Goal: Task Accomplishment & Management: Complete application form

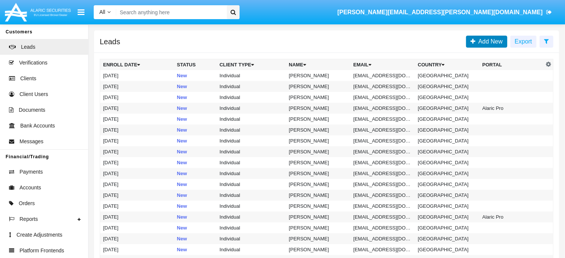
click at [494, 42] on span "Add New" at bounding box center [489, 41] width 27 height 6
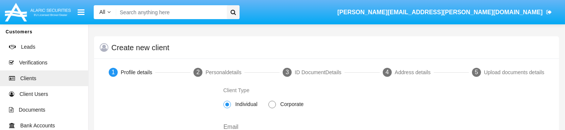
scroll to position [55, 0]
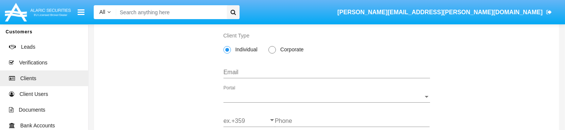
click at [272, 48] on span at bounding box center [273, 50] width 8 height 8
click at [272, 54] on input "Corporate" at bounding box center [272, 54] width 0 height 0
radio input "true"
click at [252, 72] on input "Email" at bounding box center [327, 72] width 207 height 7
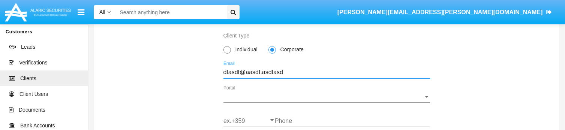
type input "dfasdf@aasdf.asdfasd"
click at [383, 95] on span "Portal" at bounding box center [324, 96] width 200 height 7
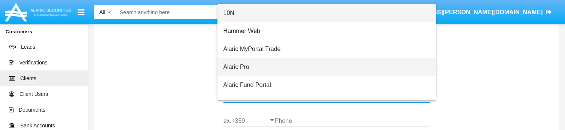
click at [264, 67] on span "Alaric Pro" at bounding box center [327, 67] width 207 height 18
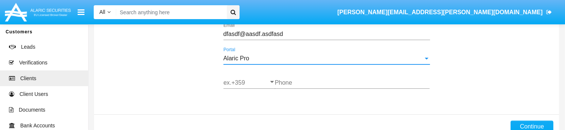
scroll to position [94, 0]
click at [239, 80] on input "ex.+359" at bounding box center [250, 82] width 52 height 7
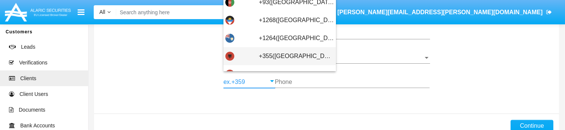
click at [252, 58] on div "+355([GEOGRAPHIC_DATA])" at bounding box center [279, 56] width 109 height 18
type input "+355([GEOGRAPHIC_DATA])"
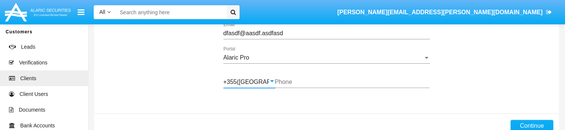
click at [306, 86] on div "Phone" at bounding box center [352, 79] width 155 height 17
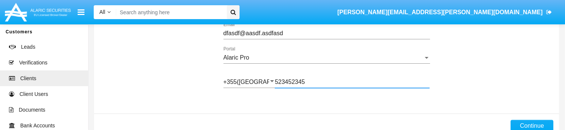
scroll to position [113, 0]
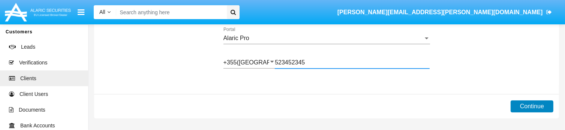
type input "523452345"
click at [534, 105] on button "Continue" at bounding box center [532, 107] width 43 height 12
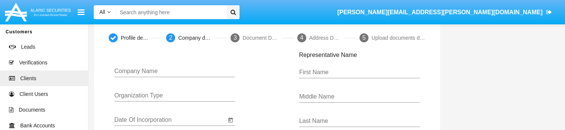
scroll to position [36, 0]
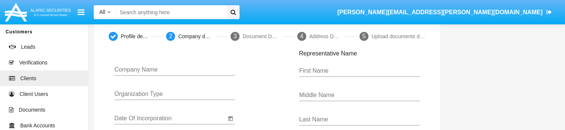
click at [159, 67] on input "Company Name" at bounding box center [174, 69] width 121 height 7
type input "asafsadfd"
click at [125, 96] on input "Organization Type" at bounding box center [174, 94] width 121 height 7
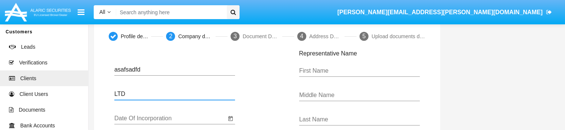
scroll to position [0, 0]
type input "LTD"
click at [231, 117] on icon "Open calendar" at bounding box center [231, 118] width 6 height 9
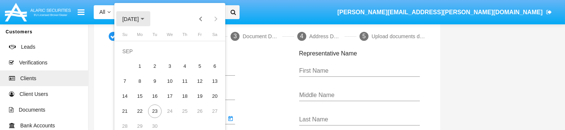
click at [144, 17] on span "[DATE]" at bounding box center [133, 19] width 22 height 6
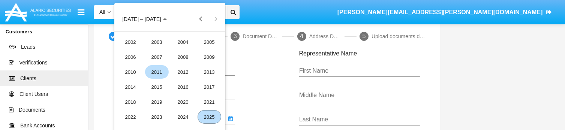
click at [156, 71] on div "2011" at bounding box center [157, 72] width 24 height 14
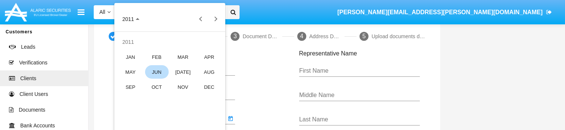
click at [156, 69] on div "JUN" at bounding box center [157, 72] width 24 height 14
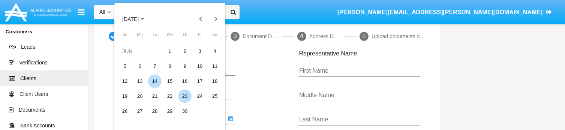
click at [155, 81] on div "14" at bounding box center [155, 82] width 14 height 14
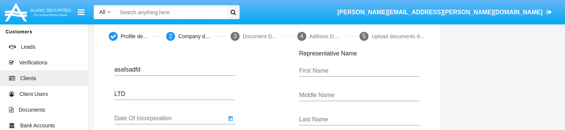
type input "[DATE]"
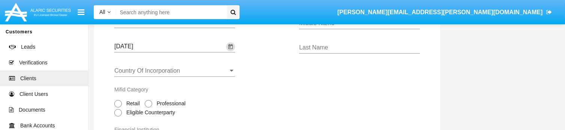
scroll to position [115, 0]
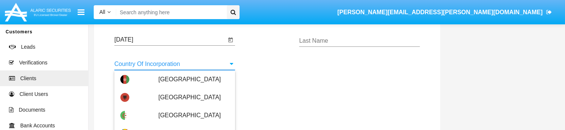
click at [156, 63] on input "Country Of Incorporation" at bounding box center [174, 64] width 121 height 7
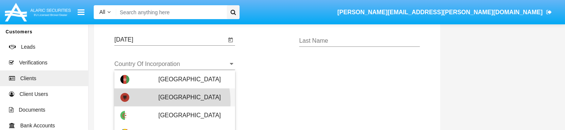
click at [156, 102] on div "[GEOGRAPHIC_DATA]" at bounding box center [174, 98] width 109 height 18
type input "[GEOGRAPHIC_DATA]"
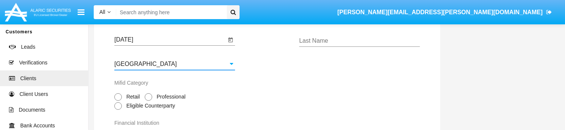
scroll to position [142, 0]
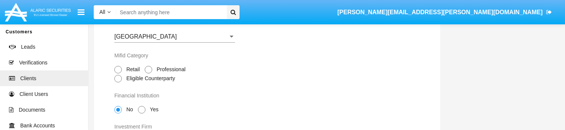
click at [133, 72] on span "Retail" at bounding box center [132, 70] width 20 height 8
click at [118, 74] on input "Retail" at bounding box center [118, 74] width 0 height 0
radio input "true"
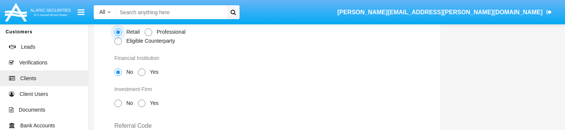
scroll to position [182, 0]
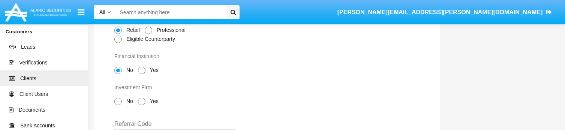
click at [130, 99] on span "No" at bounding box center [128, 102] width 13 height 8
click at [118, 105] on input "No" at bounding box center [118, 105] width 0 height 0
radio input "true"
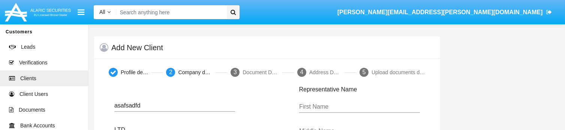
click at [325, 104] on input "First Name" at bounding box center [359, 107] width 121 height 7
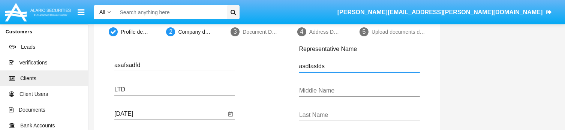
scroll to position [41, 0]
type input "asdfasfds"
click at [324, 89] on input "Middle Name" at bounding box center [359, 90] width 121 height 7
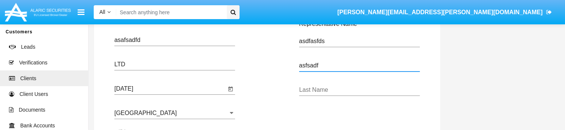
scroll to position [66, 0]
type input "asfsadf"
click at [324, 89] on input "Last Name" at bounding box center [359, 89] width 121 height 7
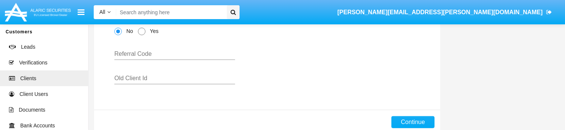
scroll to position [267, 0]
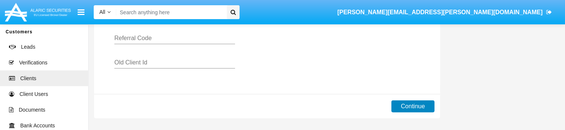
type input "sdfasdfsda"
click at [407, 109] on button "Continue" at bounding box center [413, 107] width 43 height 12
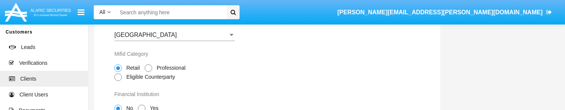
scroll to position [145, 0]
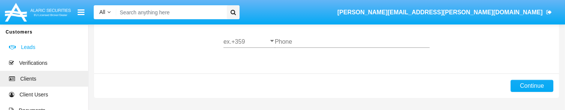
scroll to position [113, 0]
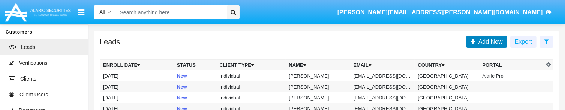
click at [485, 38] on span "Add New" at bounding box center [489, 41] width 27 height 6
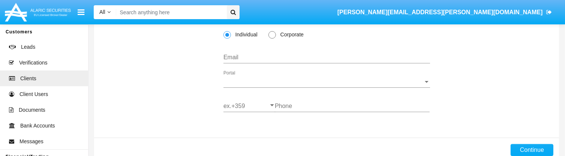
scroll to position [72, 0]
